Goal: Check status: Check status

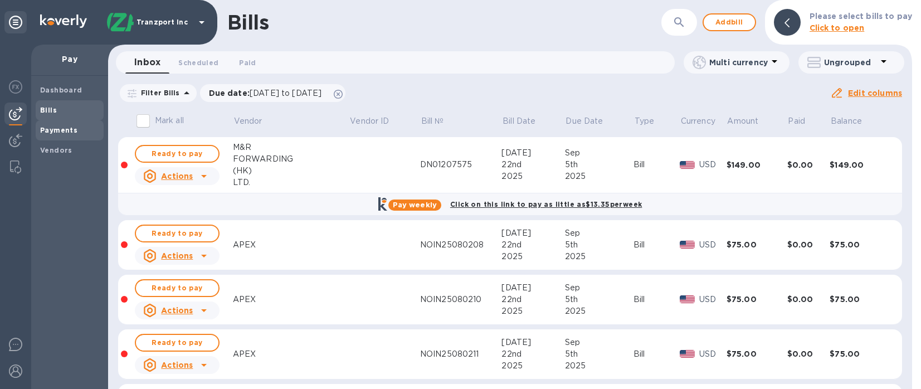
click at [88, 135] on span "Payments" at bounding box center [69, 130] width 59 height 11
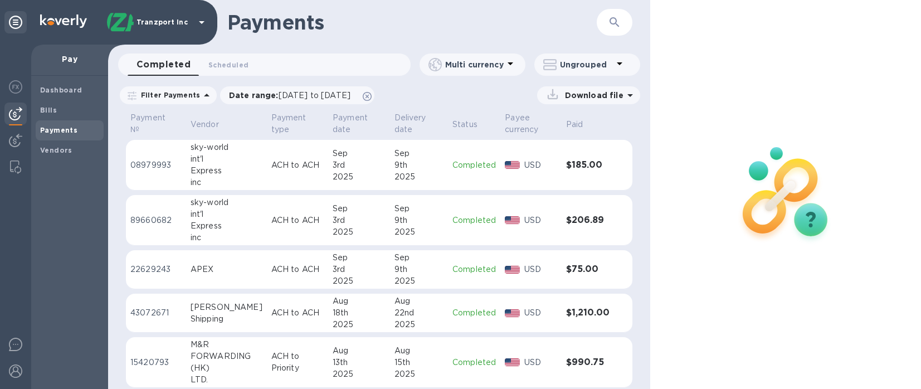
click at [433, 177] on div "2025" at bounding box center [419, 177] width 50 height 12
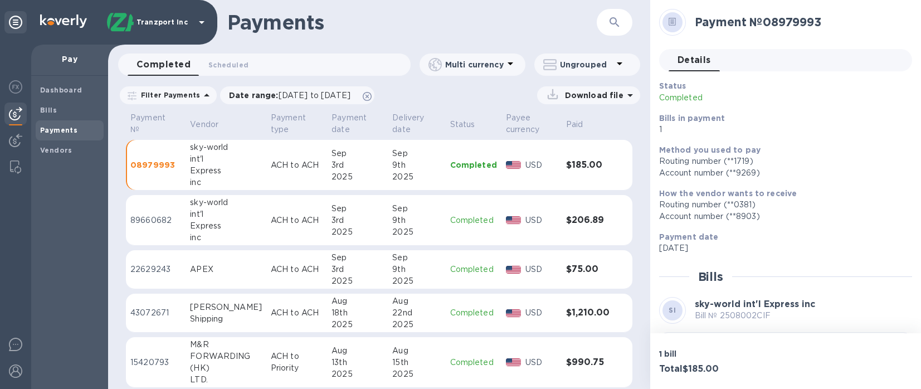
scroll to position [75, 0]
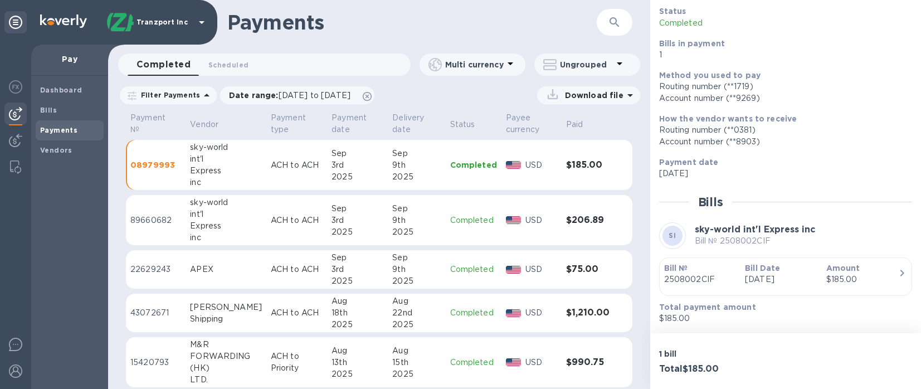
click at [451, 221] on p "Completed" at bounding box center [473, 220] width 47 height 12
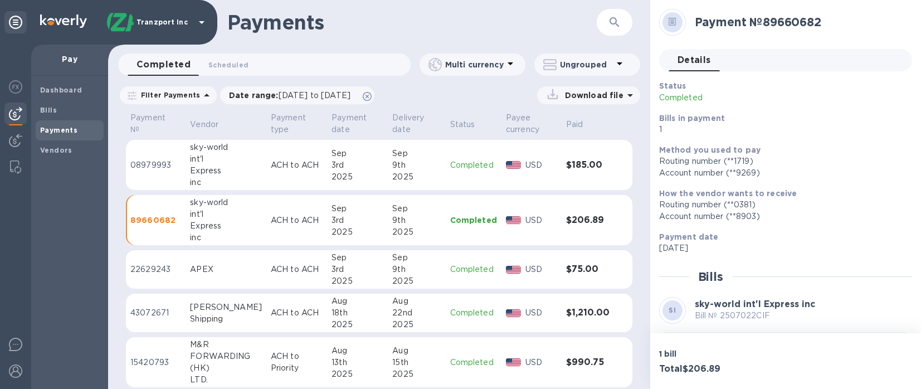
click at [456, 174] on td "Completed" at bounding box center [474, 165] width 56 height 51
